Goal: Task Accomplishment & Management: Manage account settings

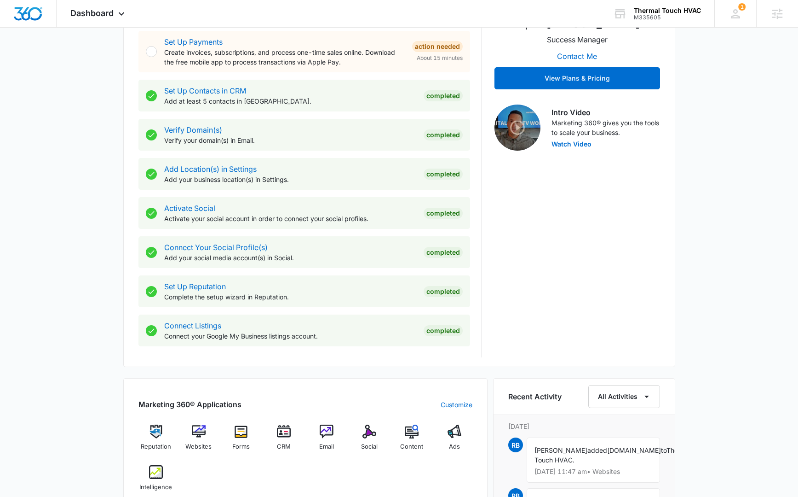
scroll to position [254, 0]
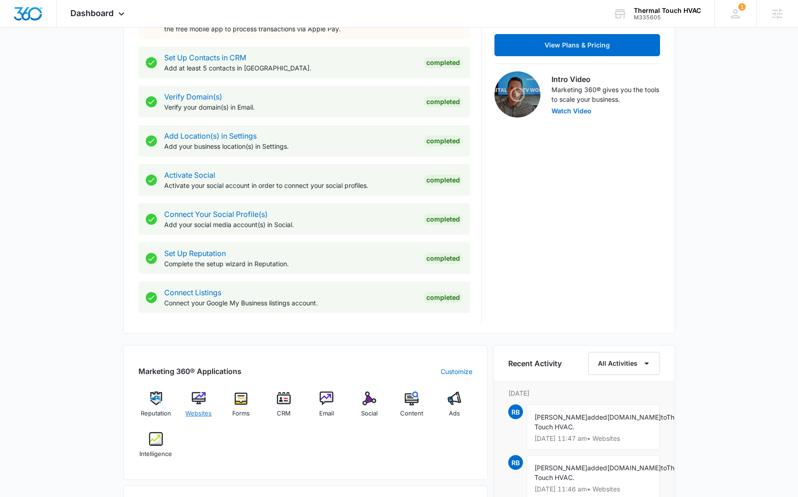
click at [203, 405] on div "Websites" at bounding box center [198, 407] width 35 height 33
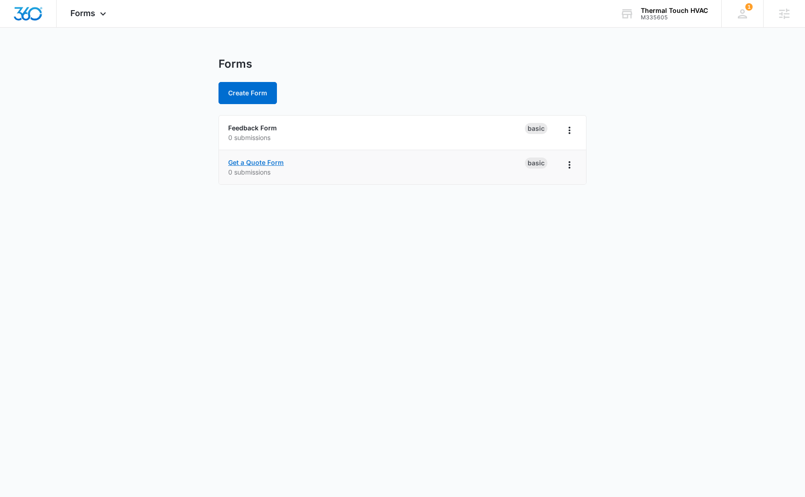
click at [276, 163] on link "Get a Quote Form" at bounding box center [256, 162] width 56 height 8
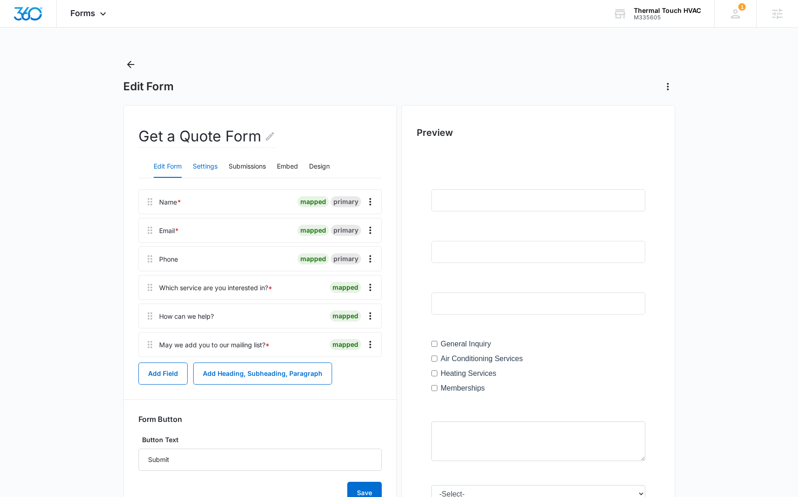
drag, startPoint x: 206, startPoint y: 167, endPoint x: 213, endPoint y: 170, distance: 7.6
click at [206, 168] on button "Settings" at bounding box center [205, 167] width 25 height 22
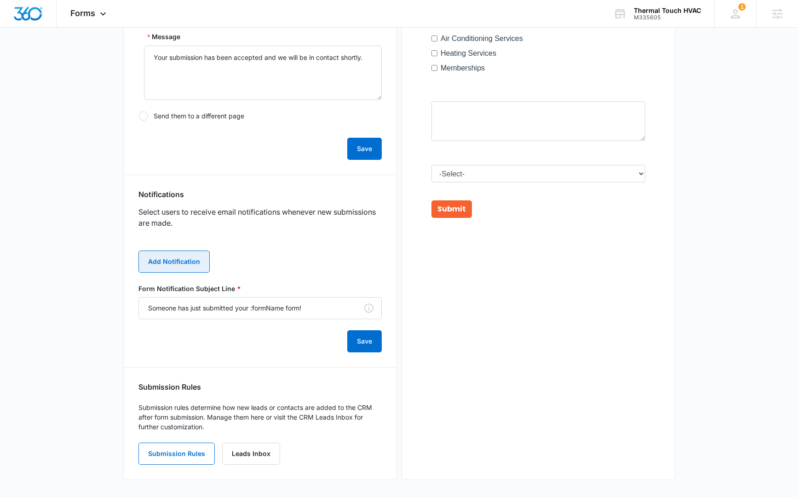
scroll to position [319, 0]
click at [189, 268] on button "Add Notification" at bounding box center [174, 262] width 71 height 22
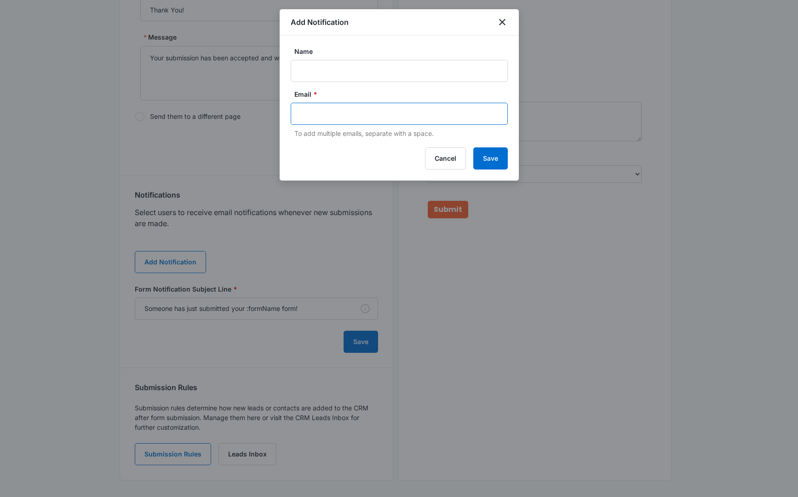
click at [312, 117] on input "text" at bounding box center [400, 114] width 200 height 14
paste input "[EMAIL_ADDRESS][DOMAIN_NAME]"
type input "[EMAIL_ADDRESS][DOMAIN_NAME]"
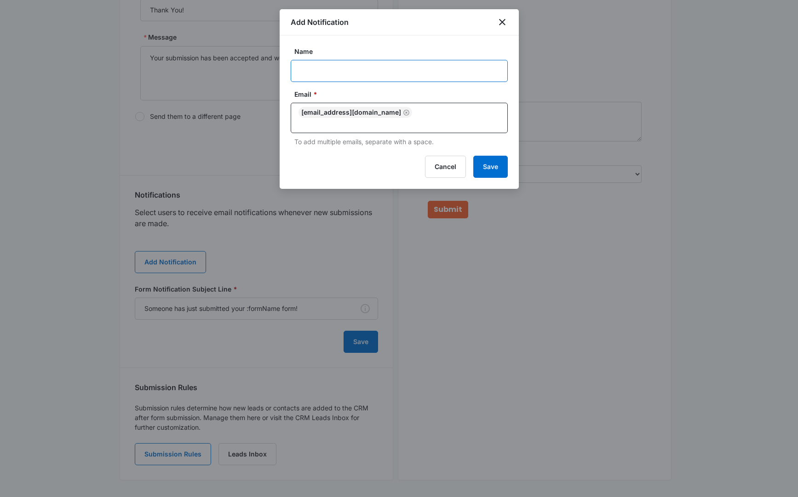
click at [357, 78] on input "Name" at bounding box center [399, 71] width 217 height 22
paste input "Thermal Touch HVAC"
type input "Thermal Touch HVAC"
click at [502, 156] on button "Save" at bounding box center [491, 167] width 35 height 22
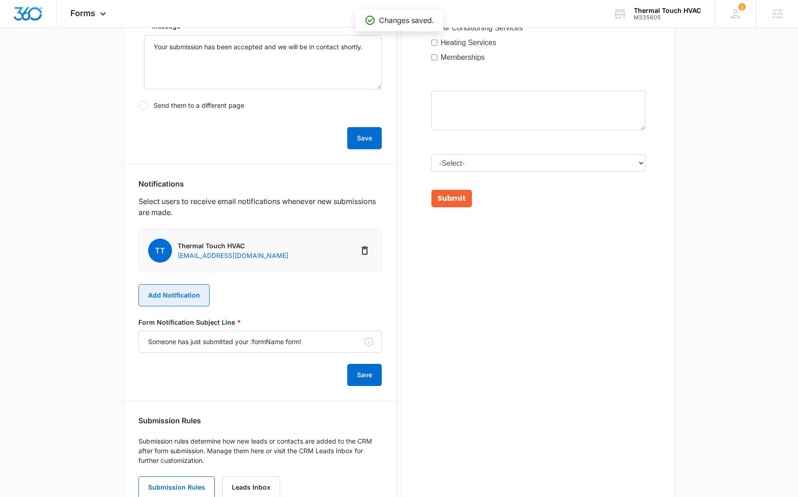
scroll to position [332, 0]
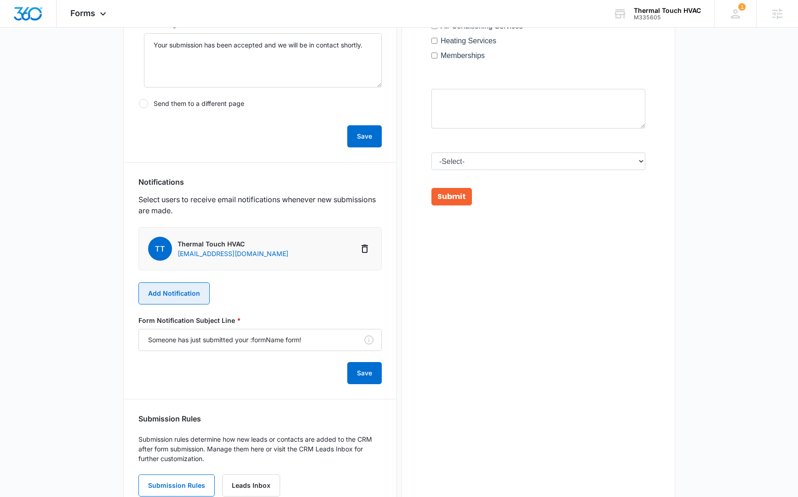
click at [196, 294] on button "Add Notification" at bounding box center [174, 293] width 71 height 22
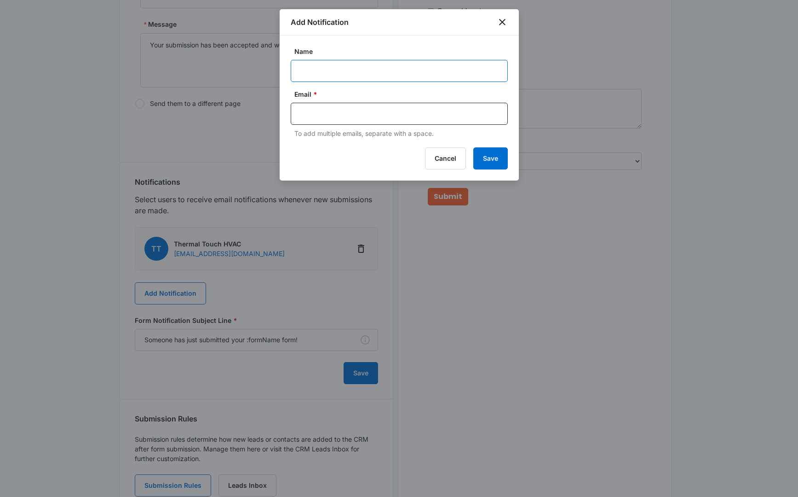
click at [313, 74] on input "Name" at bounding box center [399, 71] width 217 height 22
paste input "M335605"
type input "M335605-Thermal Touch HVAC"
click at [367, 116] on input "text" at bounding box center [400, 114] width 200 height 14
type input "[EMAIL_ADDRESS][PERSON_NAME][DOMAIN_NAME]"
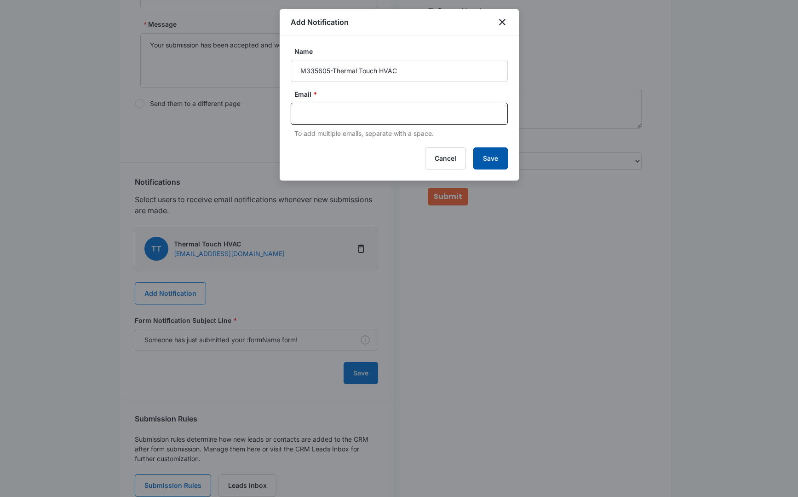
click at [502, 151] on button "Save" at bounding box center [491, 158] width 35 height 22
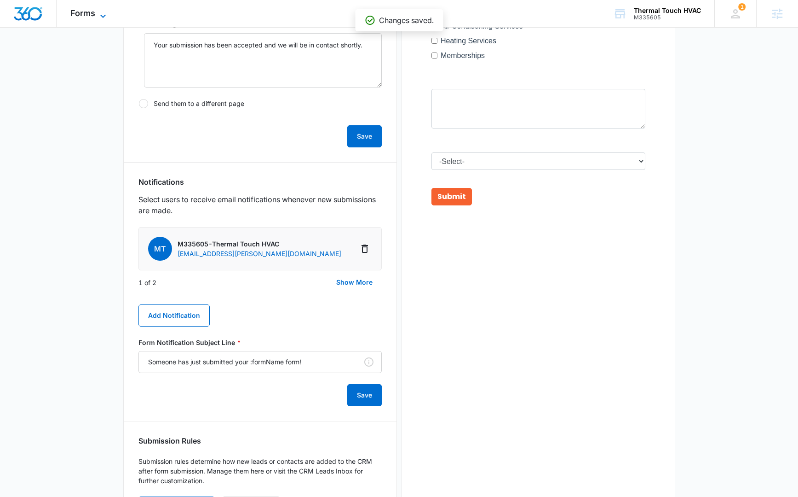
click at [93, 14] on span "Forms" at bounding box center [82, 13] width 25 height 10
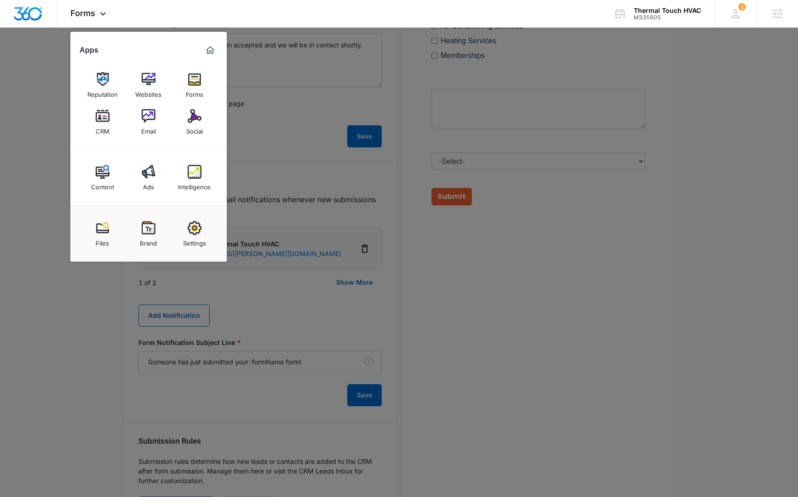
click at [375, 286] on div at bounding box center [399, 248] width 798 height 497
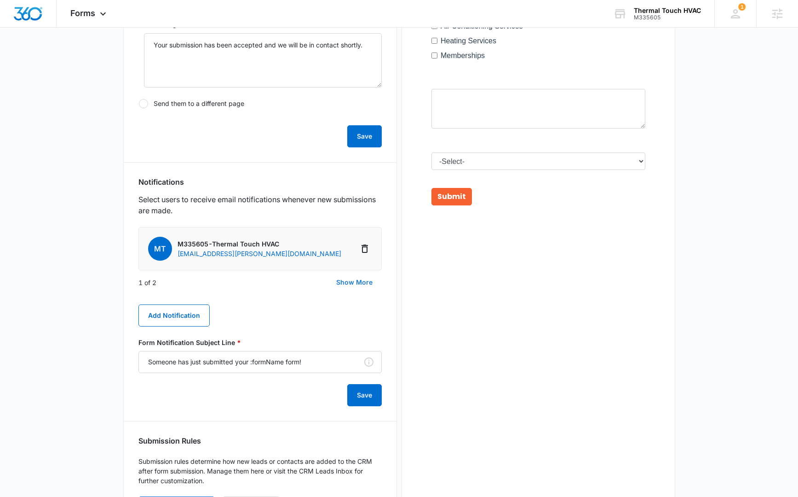
click at [358, 278] on button "Show More" at bounding box center [354, 282] width 55 height 22
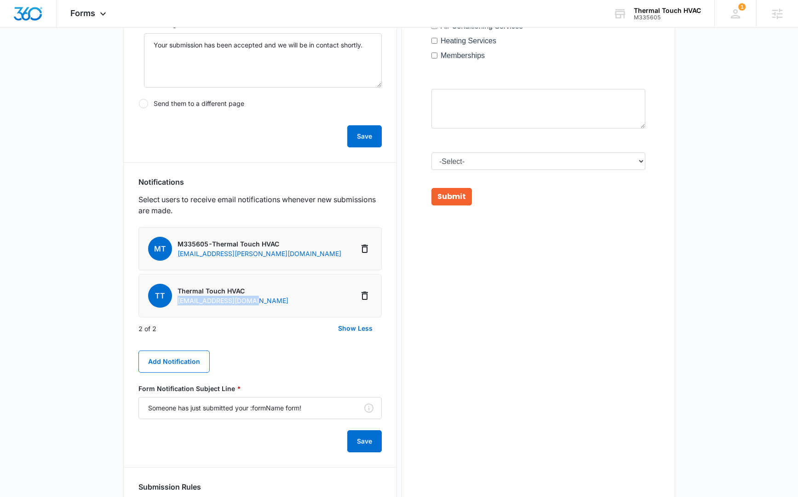
drag, startPoint x: 254, startPoint y: 301, endPoint x: 177, endPoint y: 303, distance: 76.9
click at [177, 303] on li "TT Thermal Touch HVAC [EMAIL_ADDRESS][DOMAIN_NAME]" at bounding box center [260, 295] width 243 height 43
copy p "[EMAIL_ADDRESS][DOMAIN_NAME]"
click at [95, 12] on div "Forms Apps Reputation Websites Forms CRM Email Social Content Ads Intelligence …" at bounding box center [90, 13] width 66 height 27
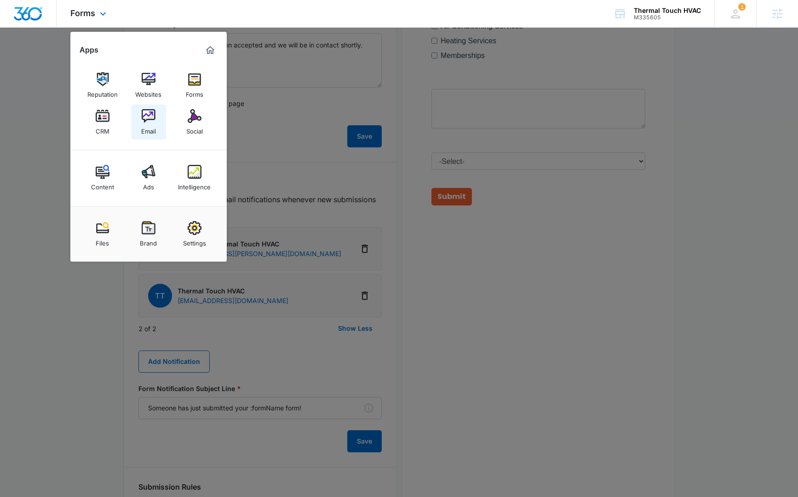
click at [146, 121] on img at bounding box center [149, 116] width 14 height 14
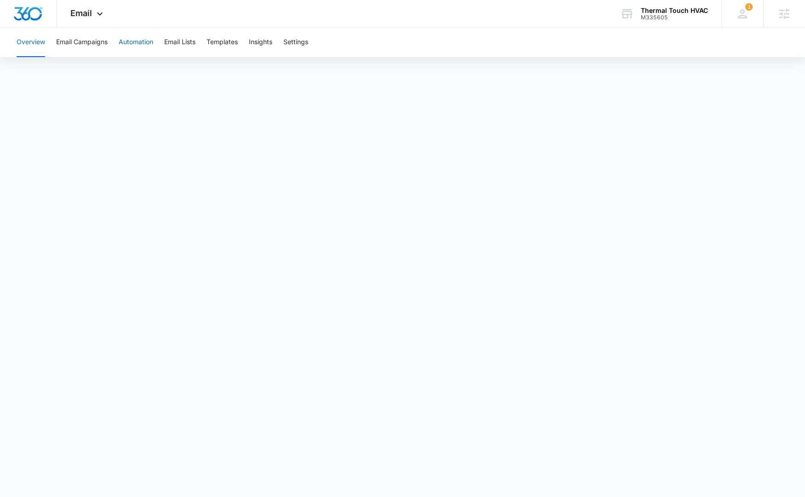
click at [144, 43] on button "Automation" at bounding box center [136, 42] width 35 height 29
click at [28, 17] on img "Dashboard" at bounding box center [27, 14] width 29 height 14
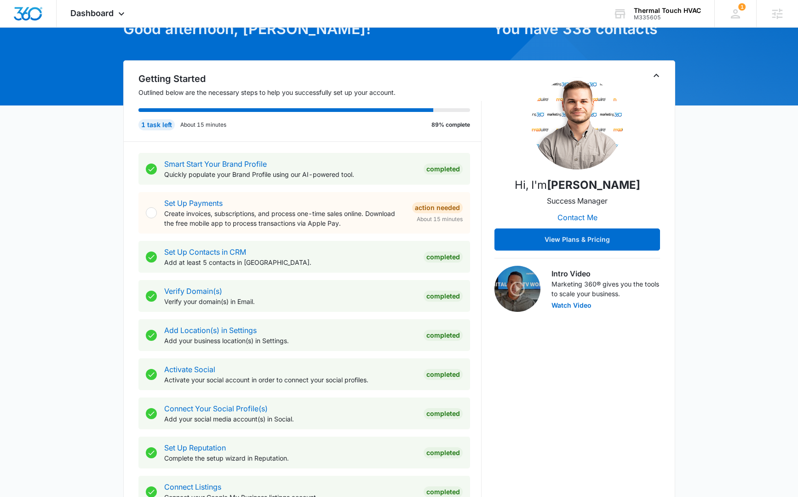
scroll to position [536, 0]
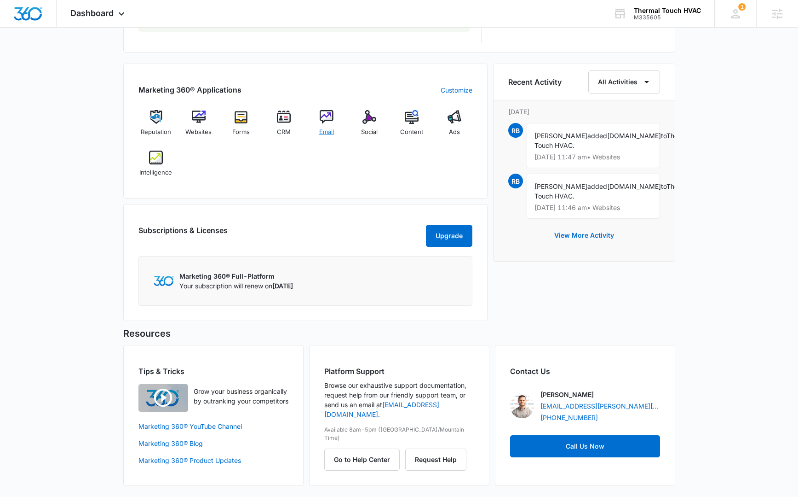
click at [325, 123] on img at bounding box center [327, 117] width 14 height 14
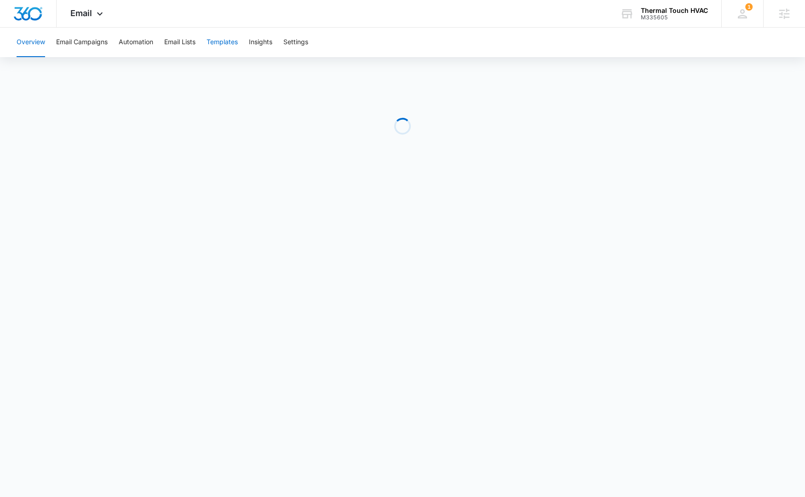
click at [220, 46] on button "Templates" at bounding box center [222, 42] width 31 height 29
click at [101, 19] on div "Email Apps Reputation Websites Forms CRM Email Social Content Ads Intelligence …" at bounding box center [88, 13] width 63 height 27
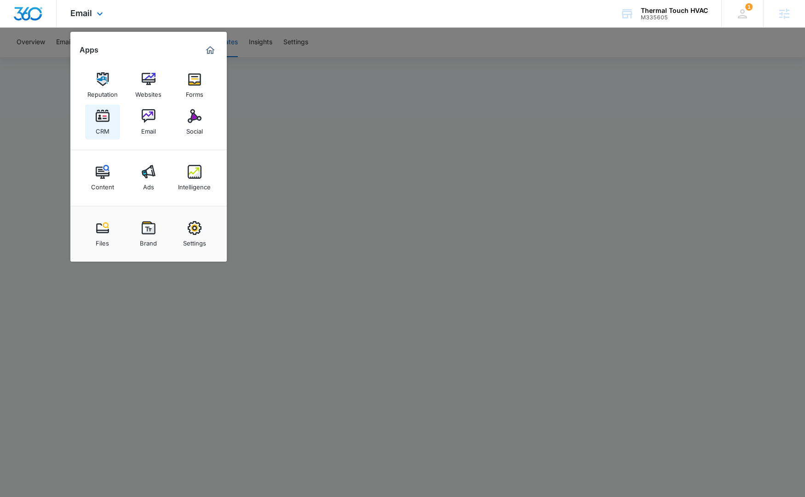
click at [103, 123] on div "CRM" at bounding box center [103, 129] width 14 height 12
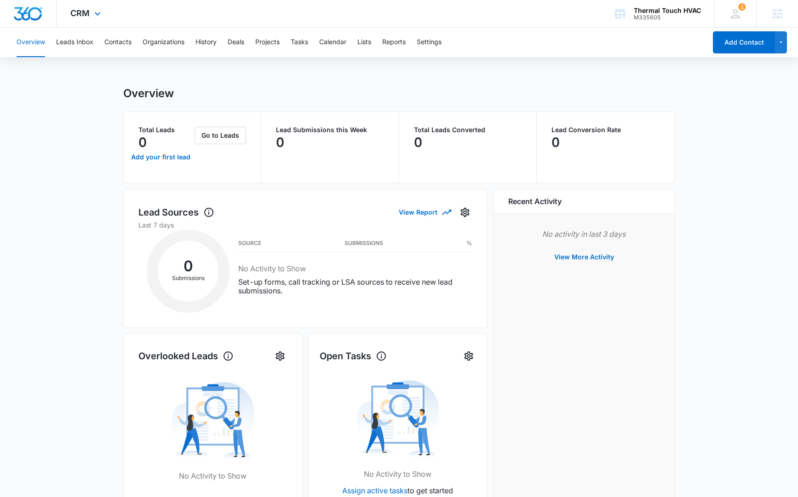
click at [36, 13] on img "Dashboard" at bounding box center [27, 14] width 29 height 14
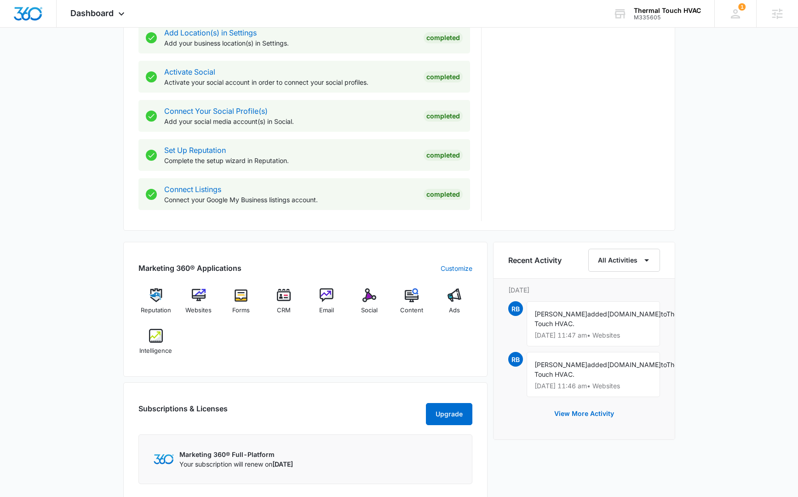
scroll to position [404, 0]
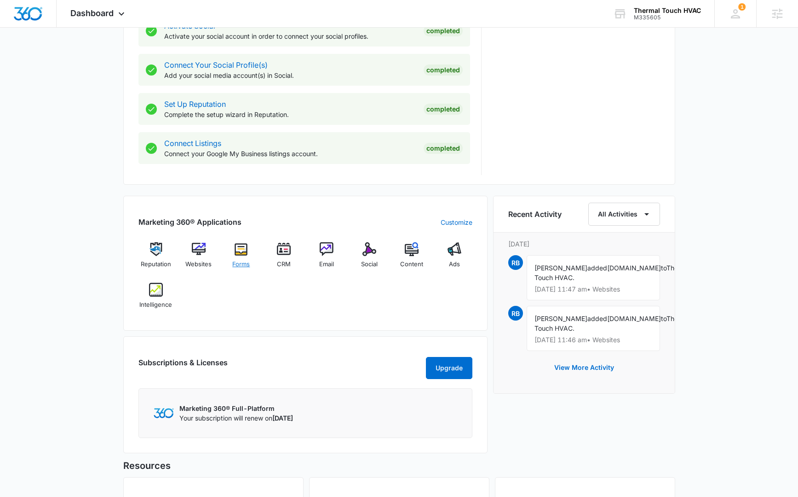
click at [237, 254] on img at bounding box center [241, 249] width 14 height 14
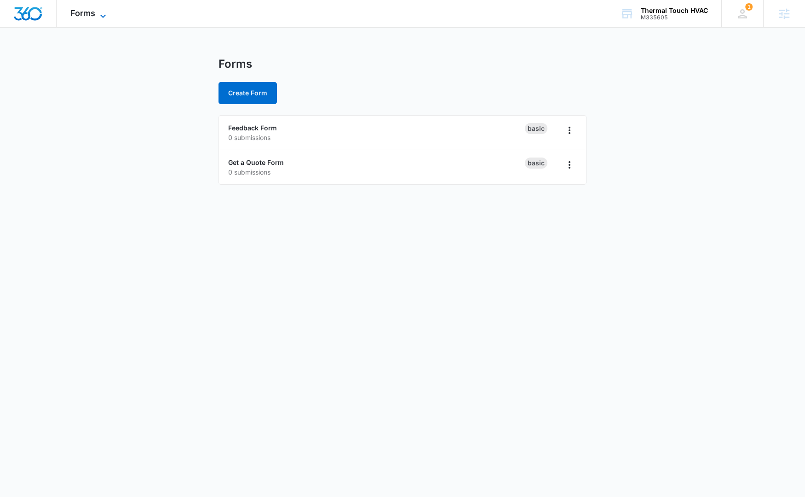
click at [88, 15] on span "Forms" at bounding box center [82, 13] width 25 height 10
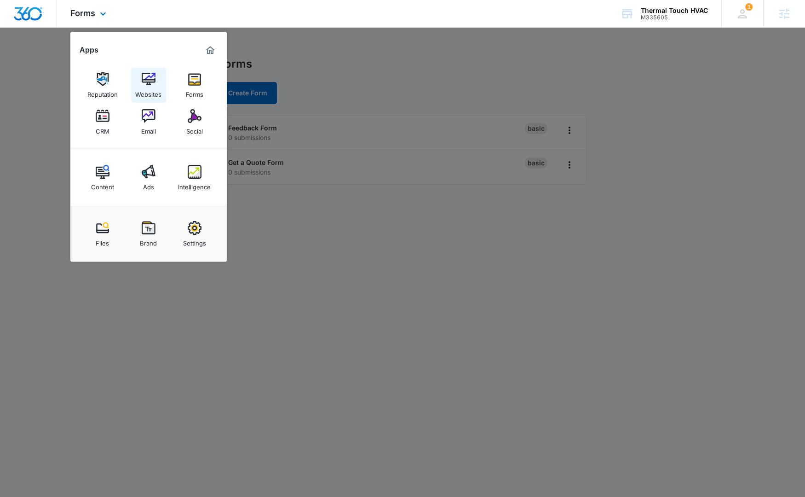
click at [150, 81] on img at bounding box center [149, 79] width 14 height 14
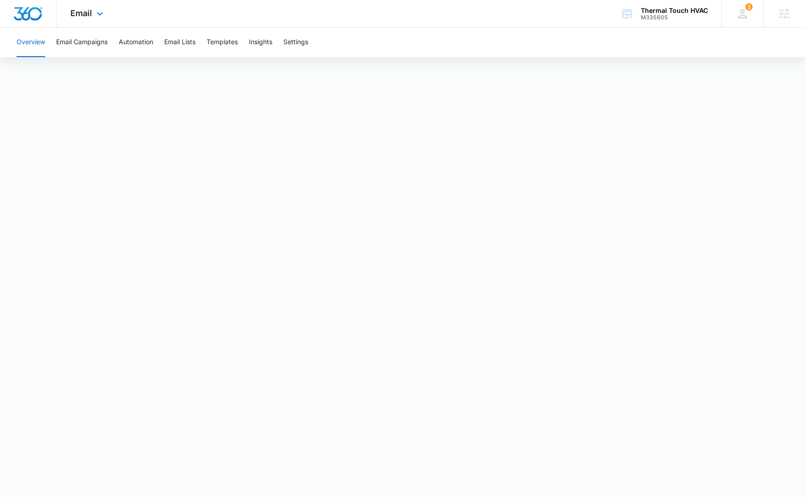
click at [34, 16] on img "Dashboard" at bounding box center [27, 14] width 29 height 14
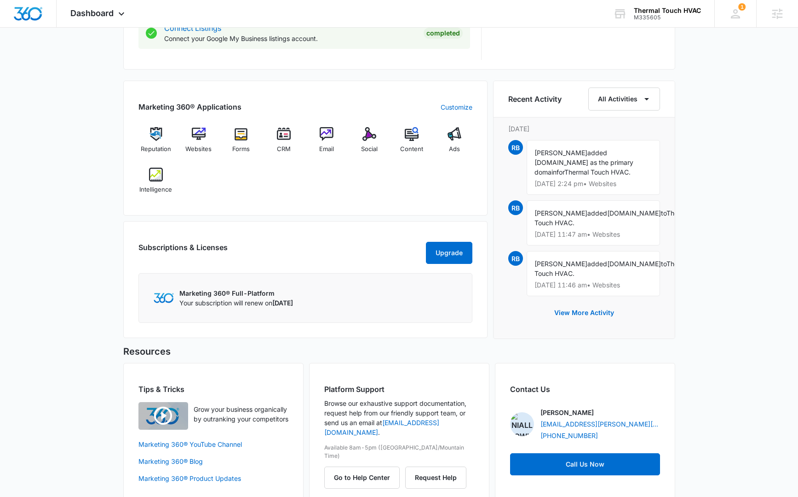
scroll to position [524, 0]
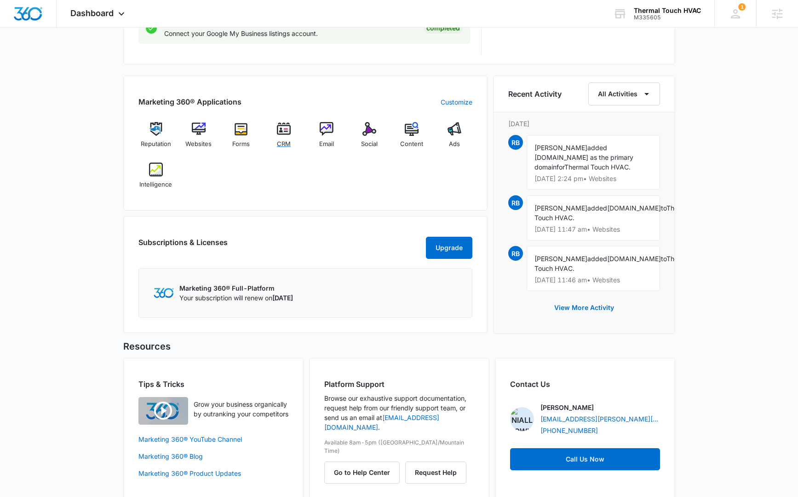
click at [278, 135] on img at bounding box center [284, 129] width 14 height 14
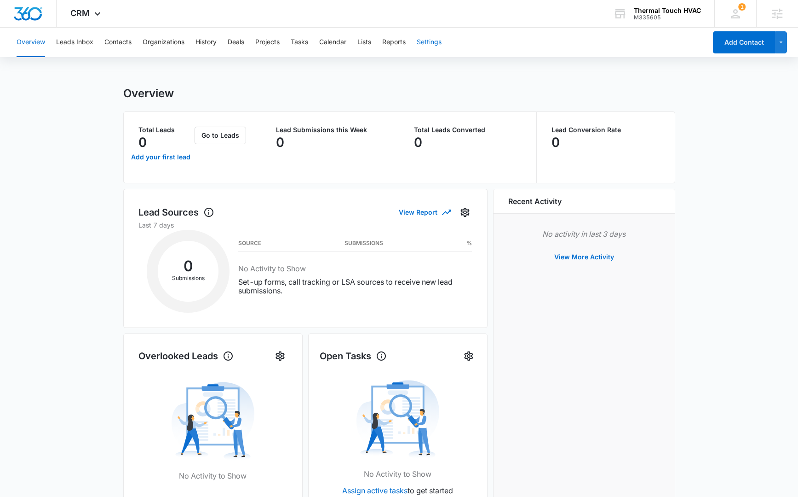
click at [429, 43] on button "Settings" at bounding box center [429, 42] width 25 height 29
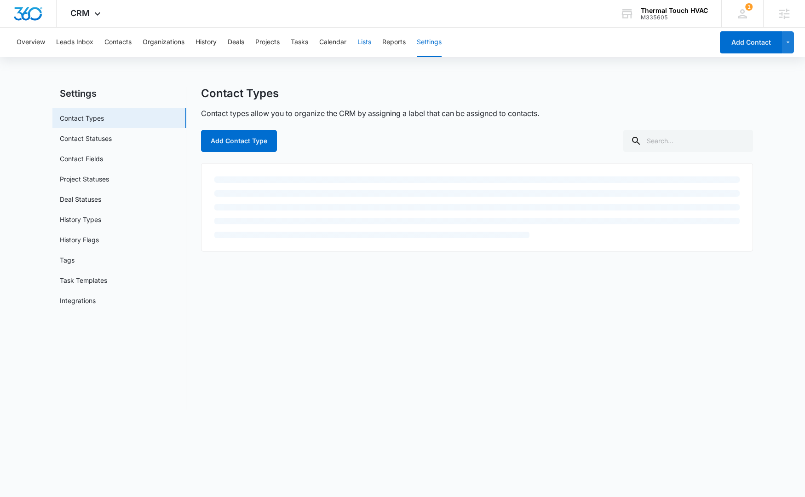
click at [364, 41] on button "Lists" at bounding box center [365, 42] width 14 height 29
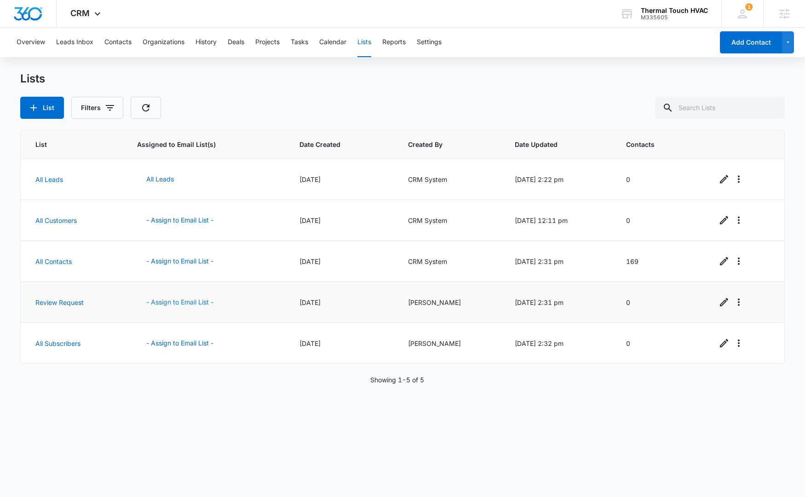
click at [188, 302] on button "- Assign to Email List -" at bounding box center [180, 302] width 86 height 22
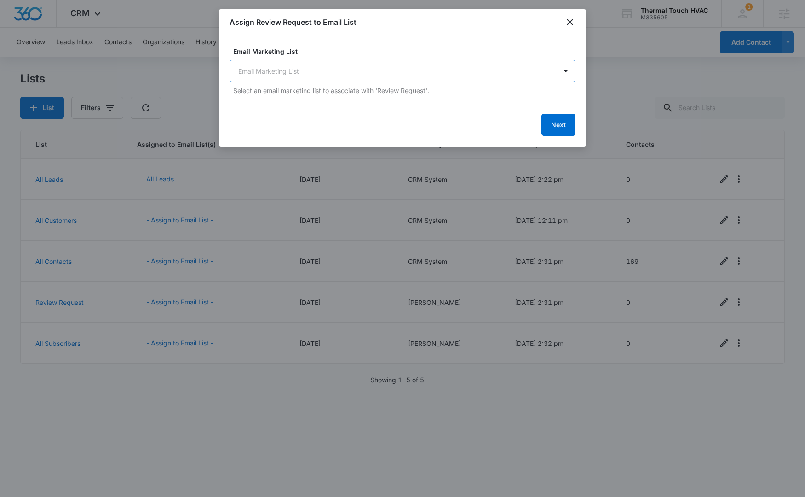
click at [331, 69] on body "CRM Apps Reputation Websites Forms CRM Email Social Content Ads Intelligence Fi…" at bounding box center [402, 248] width 805 height 497
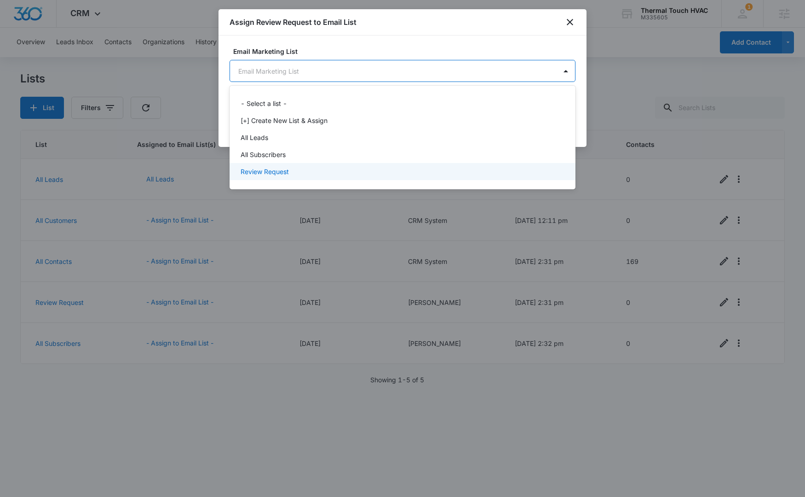
click at [307, 170] on div "Review Request" at bounding box center [402, 172] width 322 height 10
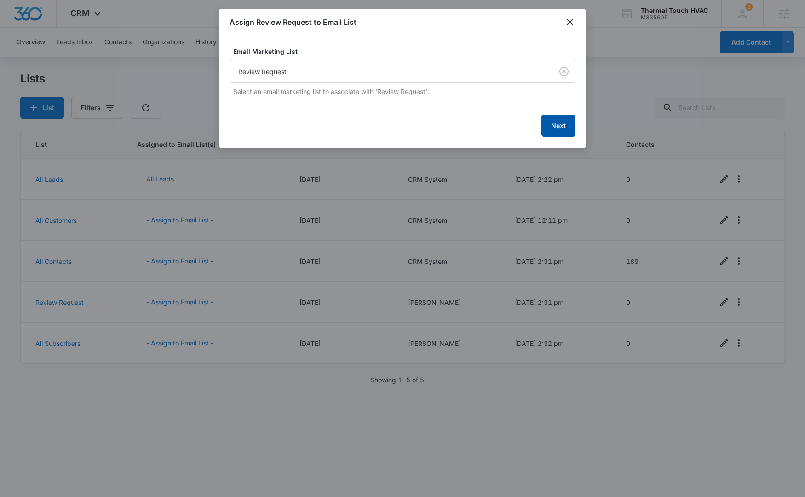
click at [567, 125] on button "Next" at bounding box center [559, 126] width 34 height 22
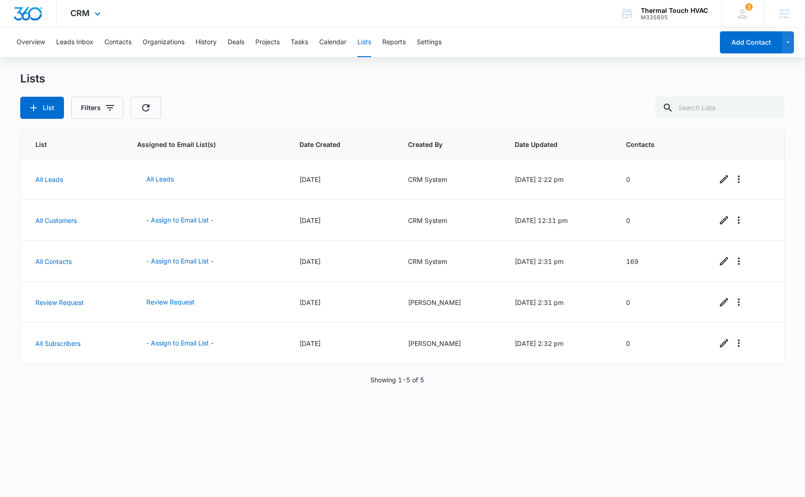
click at [37, 2] on div at bounding box center [28, 13] width 57 height 27
click at [38, 14] on img "Dashboard" at bounding box center [27, 14] width 29 height 14
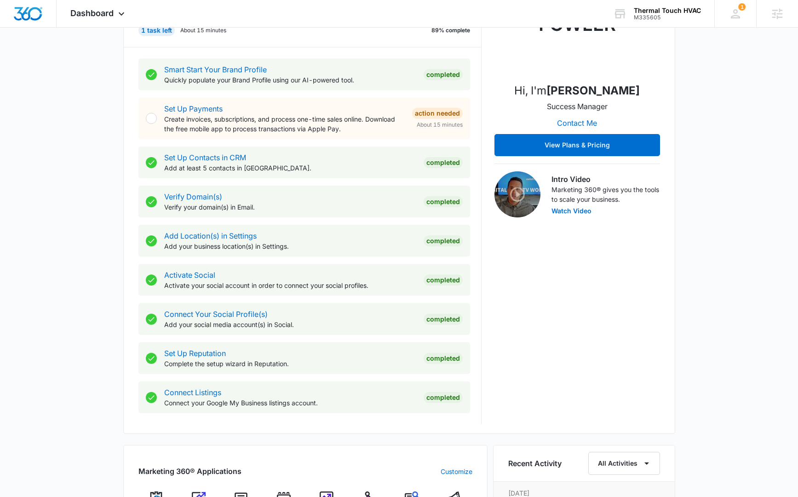
scroll to position [260, 0]
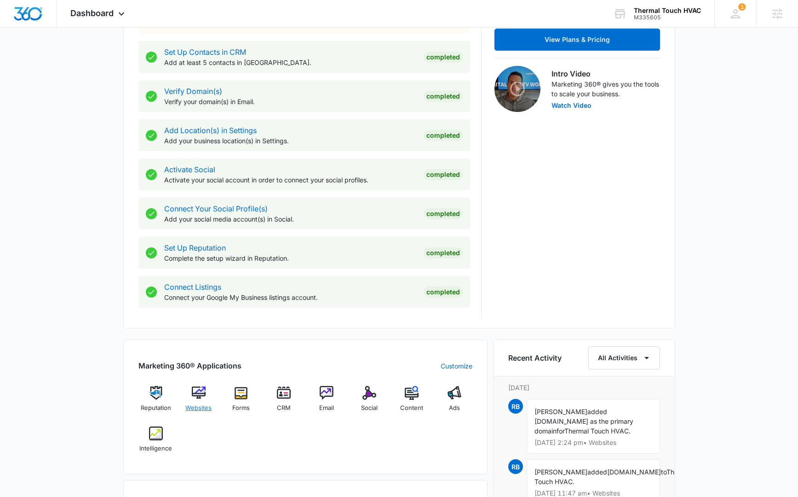
click at [196, 386] on img at bounding box center [199, 393] width 14 height 14
